Goal: Entertainment & Leisure: Consume media (video, audio)

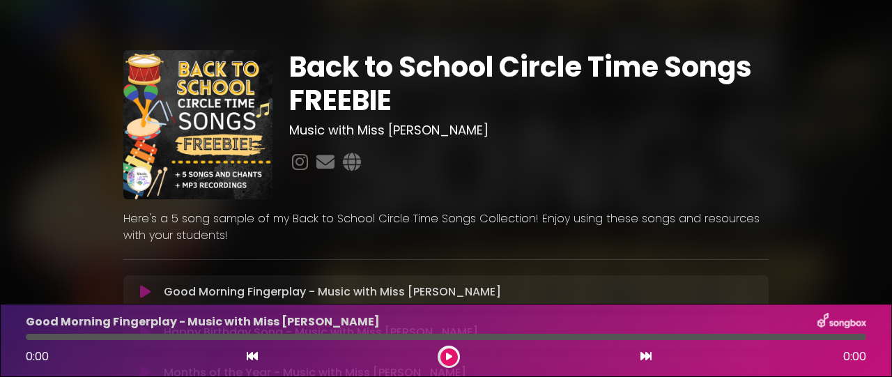
click at [443, 351] on button at bounding box center [449, 357] width 17 height 17
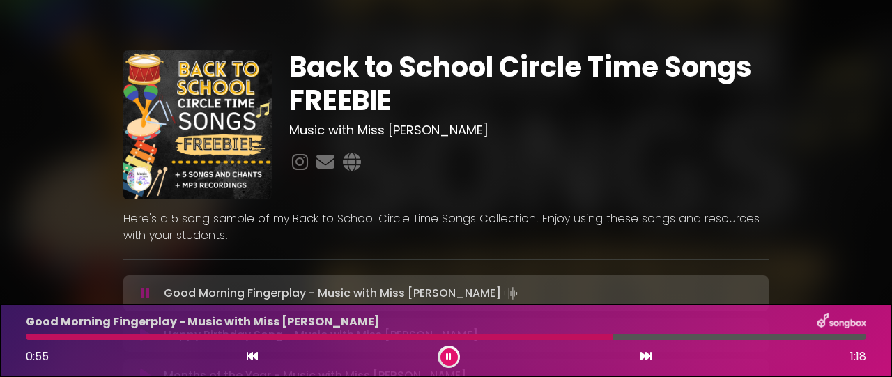
click at [446, 350] on button at bounding box center [449, 357] width 17 height 17
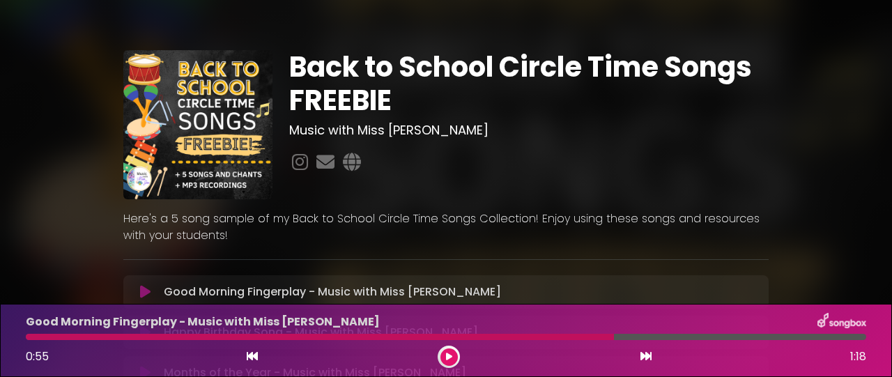
click at [60, 337] on div at bounding box center [320, 337] width 588 height 6
click at [47, 350] on span "0:55" at bounding box center [37, 357] width 23 height 16
click at [36, 339] on div at bounding box center [320, 337] width 588 height 6
click at [31, 339] on div at bounding box center [320, 337] width 588 height 6
click at [413, 336] on div at bounding box center [320, 337] width 588 height 6
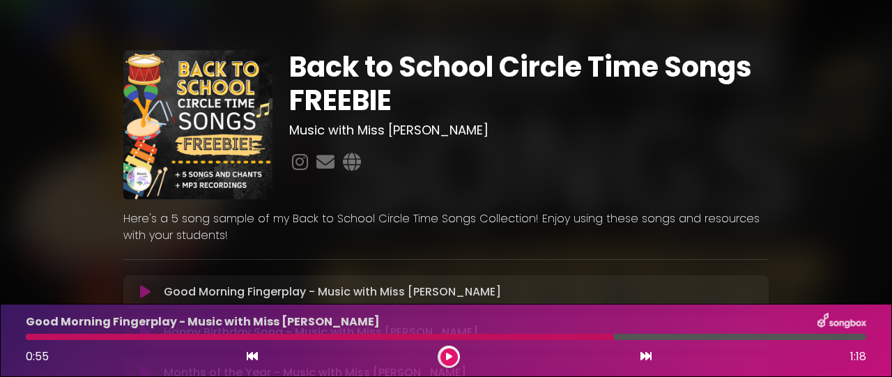
click at [249, 359] on icon at bounding box center [252, 356] width 11 height 11
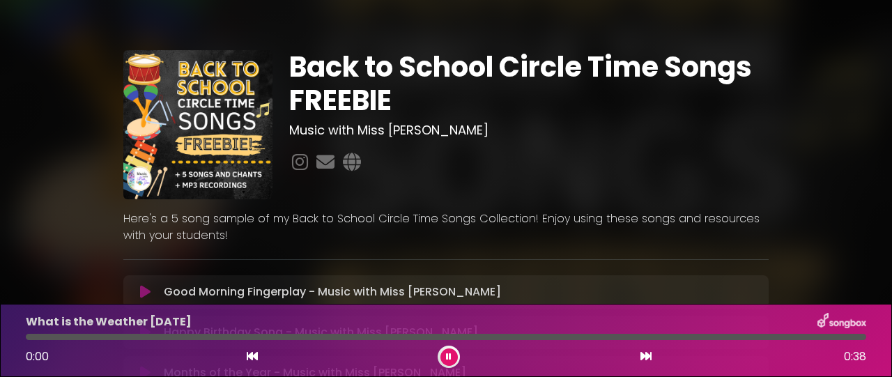
click at [252, 352] on icon at bounding box center [252, 356] width 11 height 11
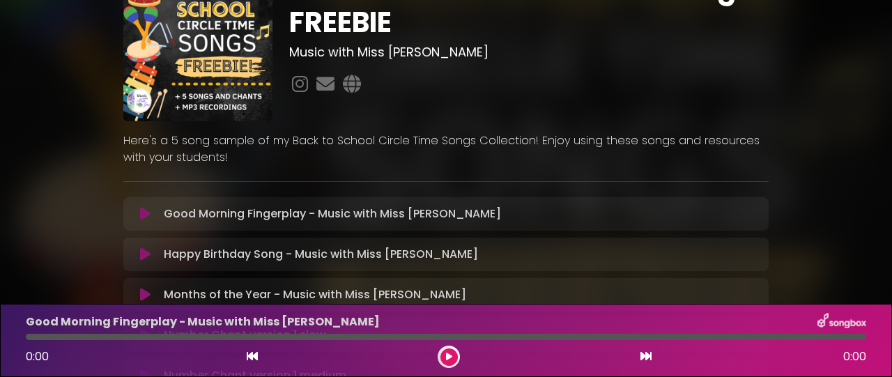
scroll to position [82, 0]
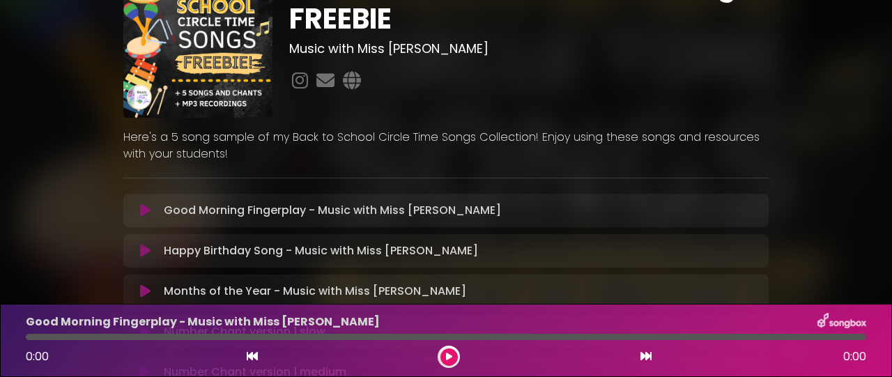
click at [147, 207] on icon at bounding box center [145, 211] width 10 height 14
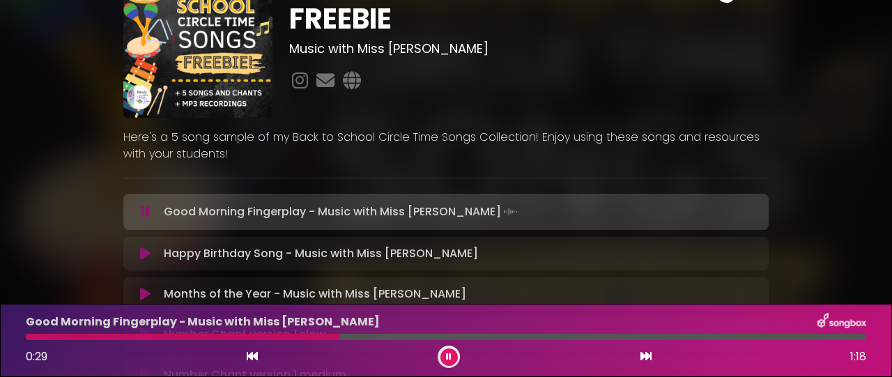
click at [457, 353] on button at bounding box center [449, 357] width 17 height 17
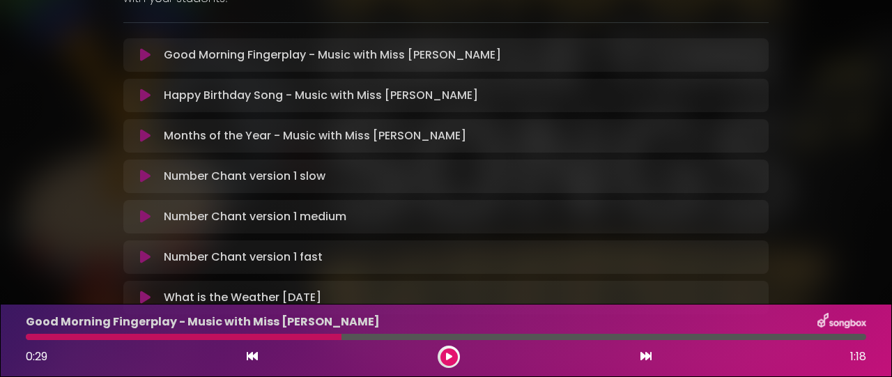
scroll to position [238, 0]
click at [391, 93] on p "Happy Birthday Song - Music with Miss Jen Loading Track..." at bounding box center [321, 94] width 314 height 17
click at [158, 96] on div "Happy Birthday Song - Music with Miss Jen Loading Track..." at bounding box center [459, 94] width 602 height 17
click at [147, 95] on icon at bounding box center [145, 95] width 10 height 14
